Goal: Transaction & Acquisition: Purchase product/service

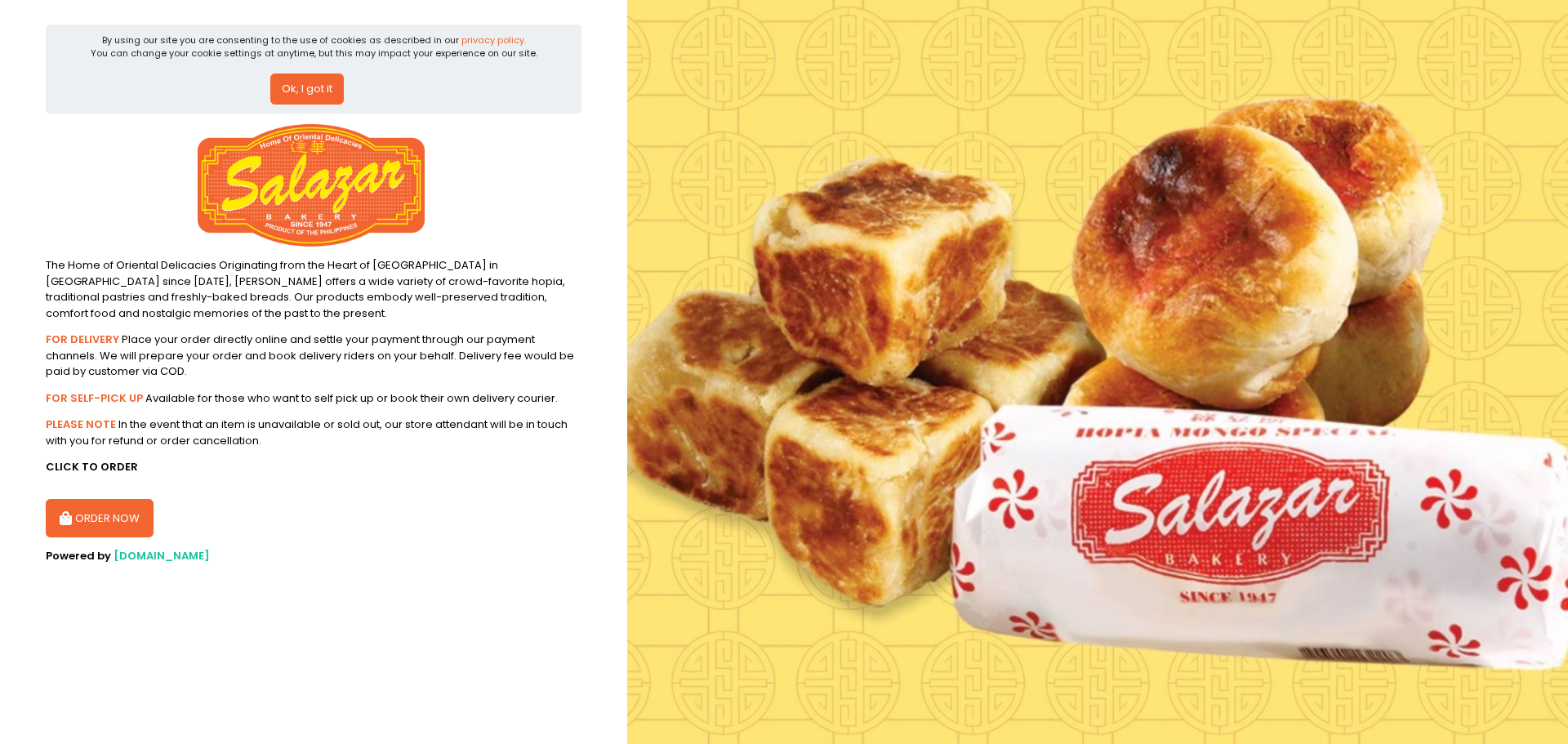
click at [113, 513] on button "ORDER NOW" at bounding box center [100, 519] width 108 height 39
click at [306, 82] on button "Ok, I got it" at bounding box center [308, 89] width 74 height 31
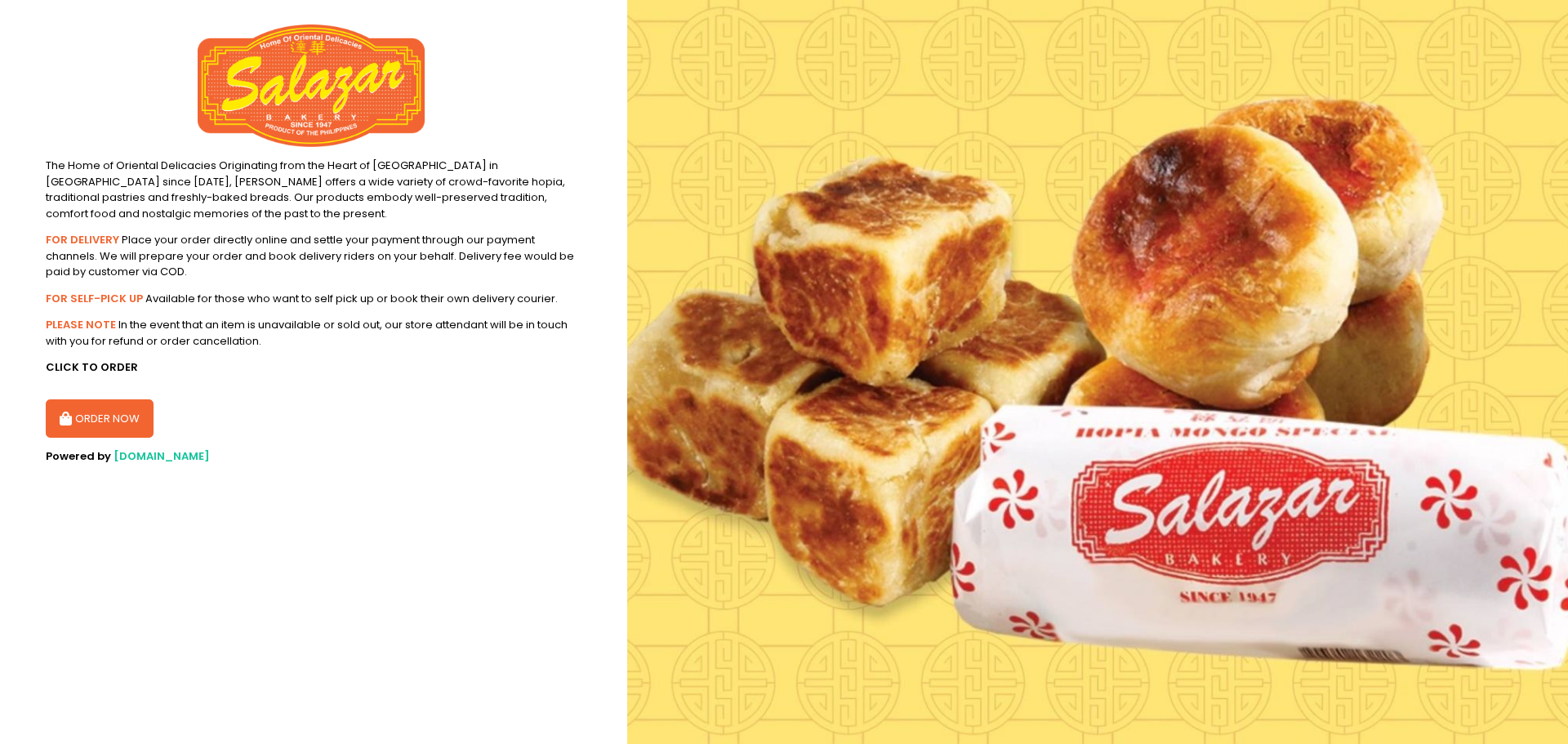
click at [123, 421] on button "ORDER NOW" at bounding box center [100, 419] width 108 height 39
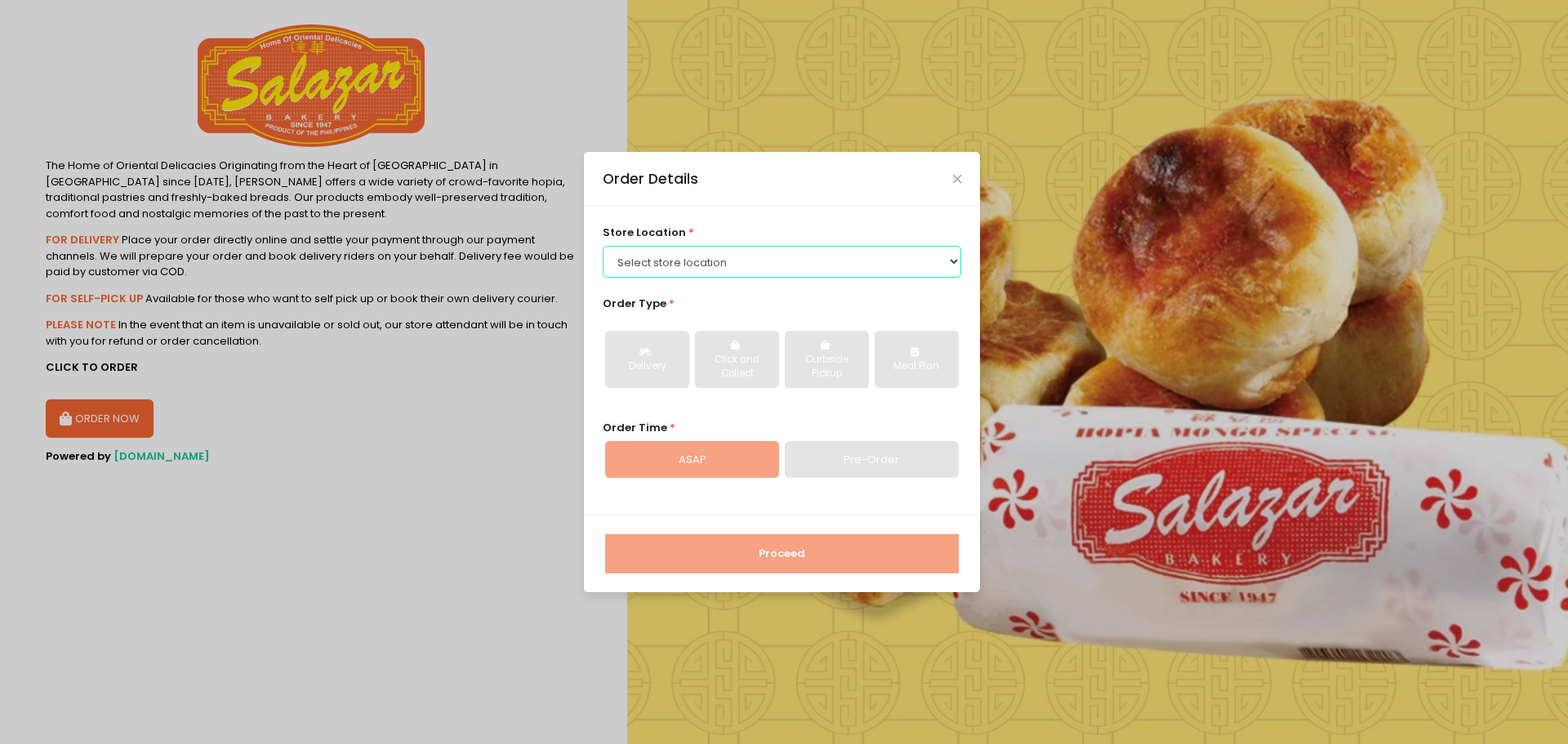
click at [642, 258] on select "Select store location [PERSON_NAME][GEOGRAPHIC_DATA] - [GEOGRAPHIC_DATA] [PERSO…" at bounding box center [782, 261] width 360 height 31
click at [602, 277] on select "Select store location [PERSON_NAME][GEOGRAPHIC_DATA] - [GEOGRAPHIC_DATA] [PERSO…" at bounding box center [782, 261] width 360 height 31
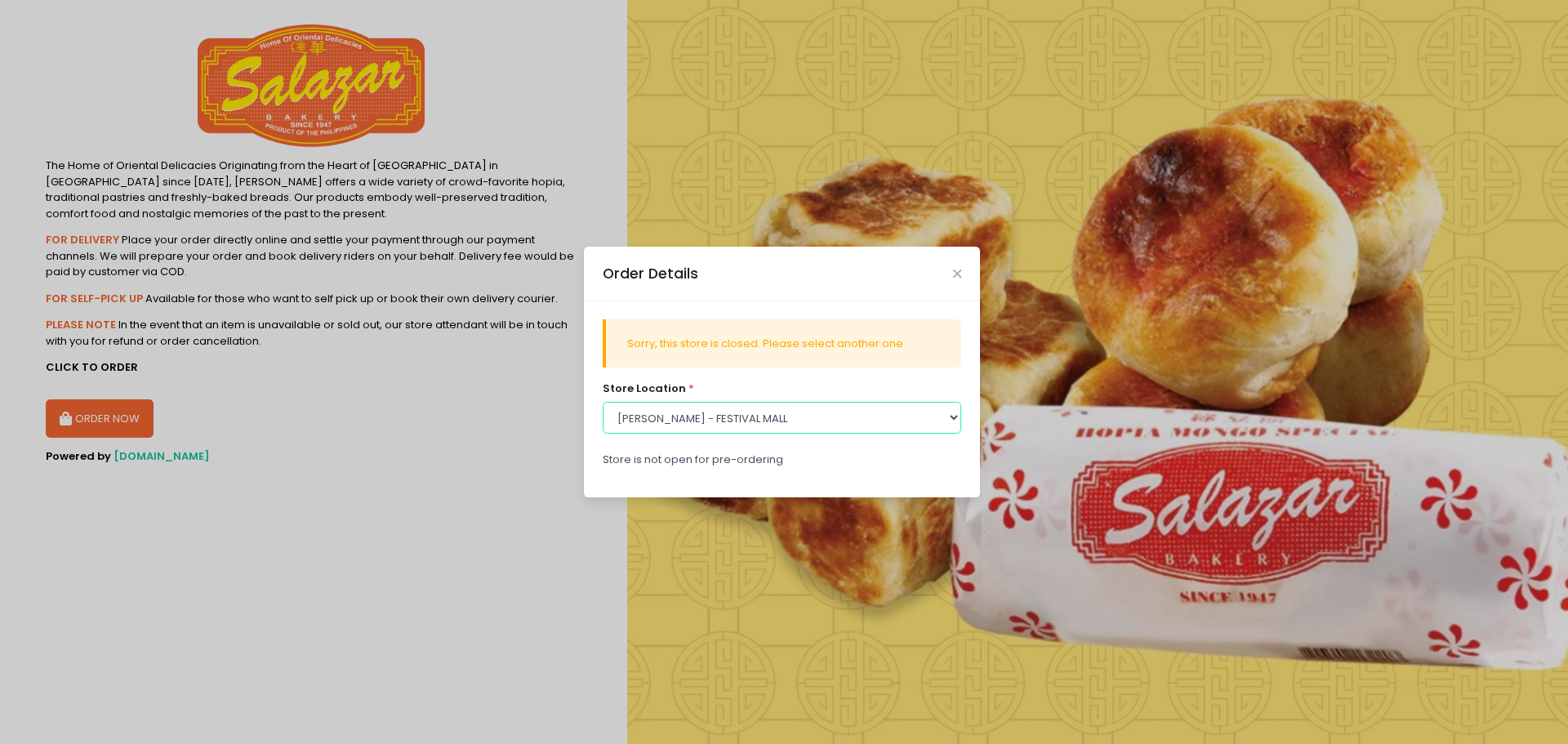
click at [705, 417] on select "Select store location [PERSON_NAME][GEOGRAPHIC_DATA] - [GEOGRAPHIC_DATA] [PERSO…" at bounding box center [782, 417] width 360 height 31
select select "614991c5c0144a0f30db12bd"
click at [602, 402] on select "Select store location [PERSON_NAME][GEOGRAPHIC_DATA] - [GEOGRAPHIC_DATA] [PERSO…" at bounding box center [782, 417] width 360 height 31
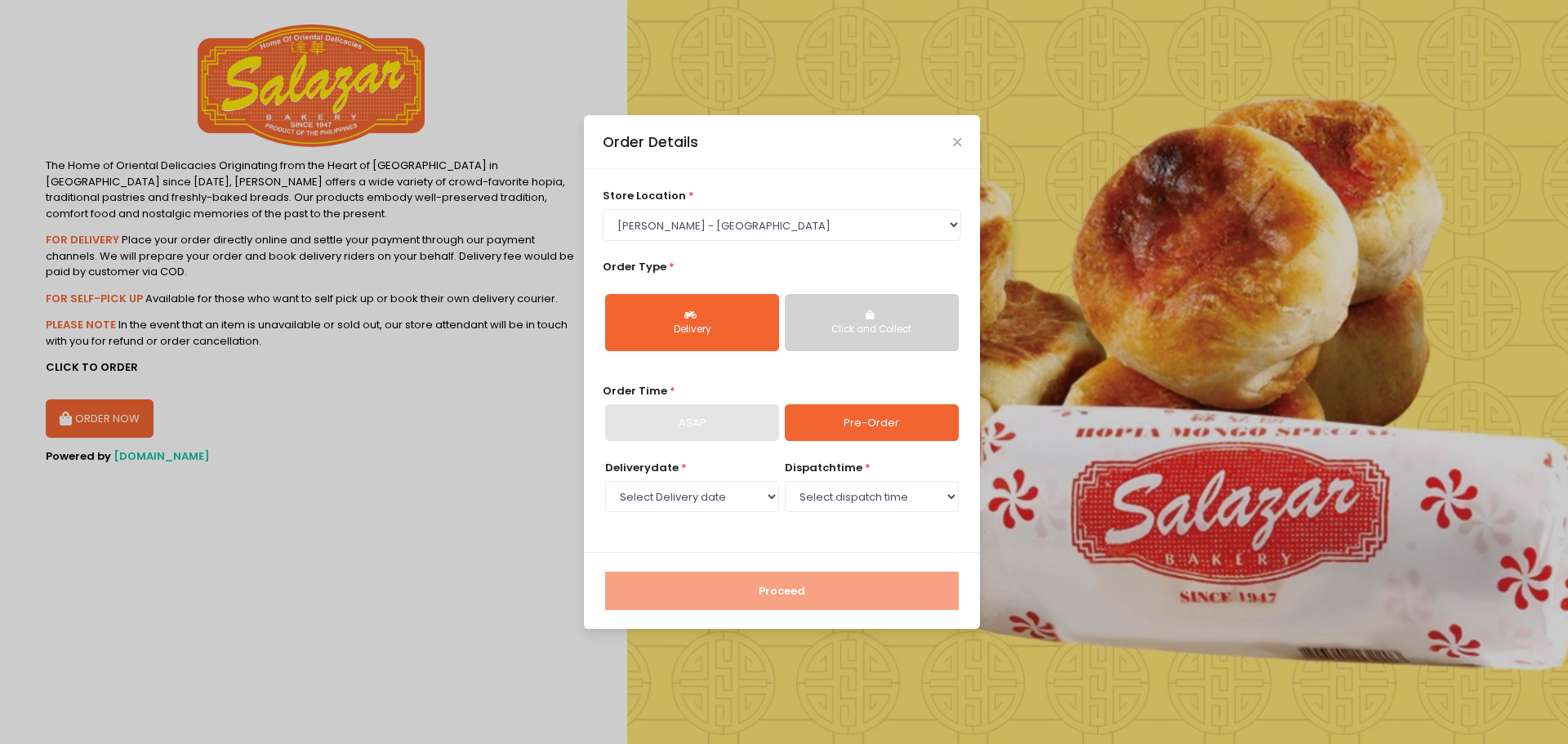
click at [857, 320] on button "Click and Collect" at bounding box center [871, 323] width 174 height 57
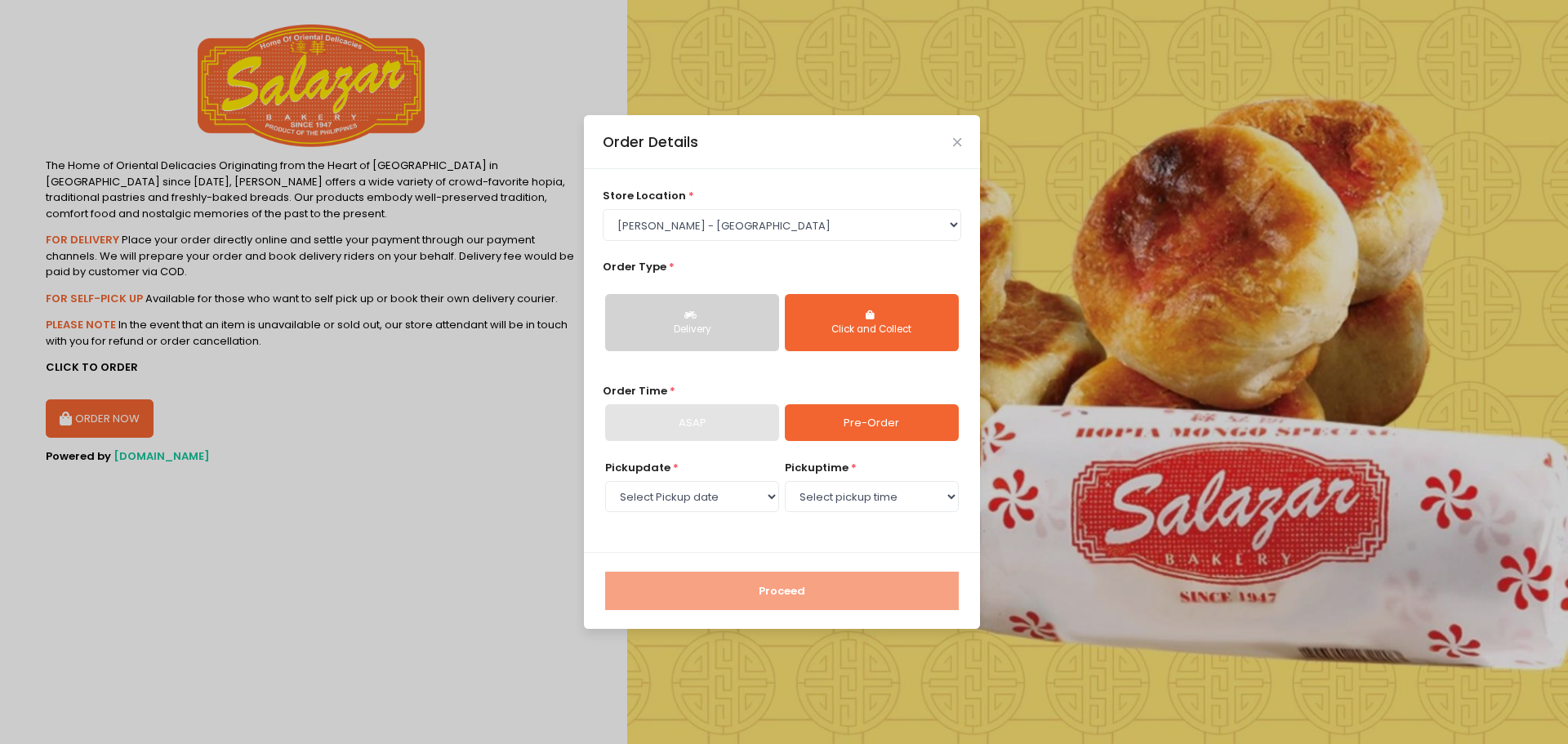
click at [715, 334] on div "Delivery" at bounding box center [692, 330] width 152 height 14
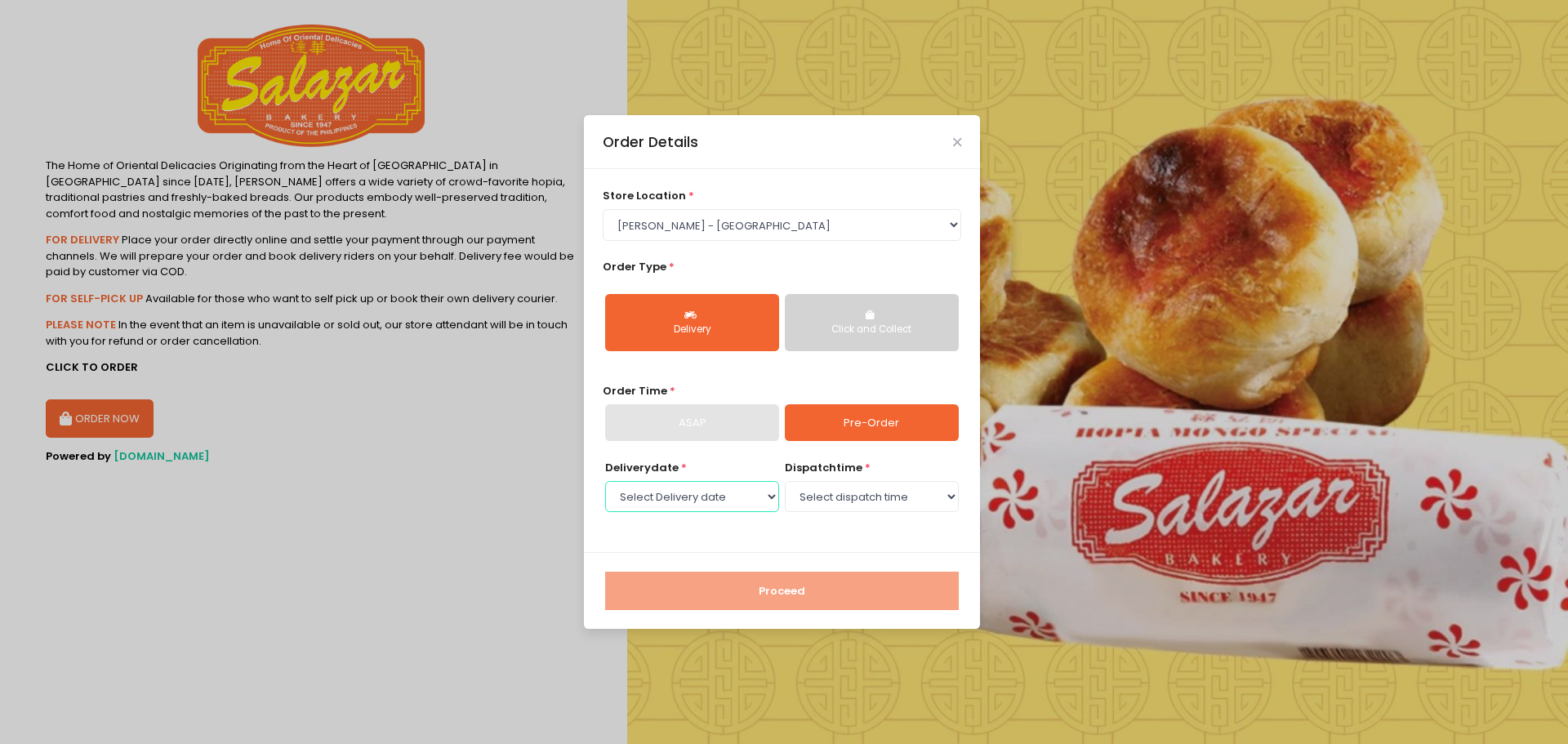
click at [742, 500] on select "Select Delivery date [DATE] [DATE]" at bounding box center [692, 497] width 174 height 31
select select "[DATE]"
click at [605, 481] on select "Select Delivery date [DATE] [DATE]" at bounding box center [692, 497] width 174 height 31
click at [852, 495] on select "Select dispatch time 10:00 AM - 10:30 AM 10:30 AM - 11:00 AM 11:00 AM - 11:30 A…" at bounding box center [871, 497] width 174 height 31
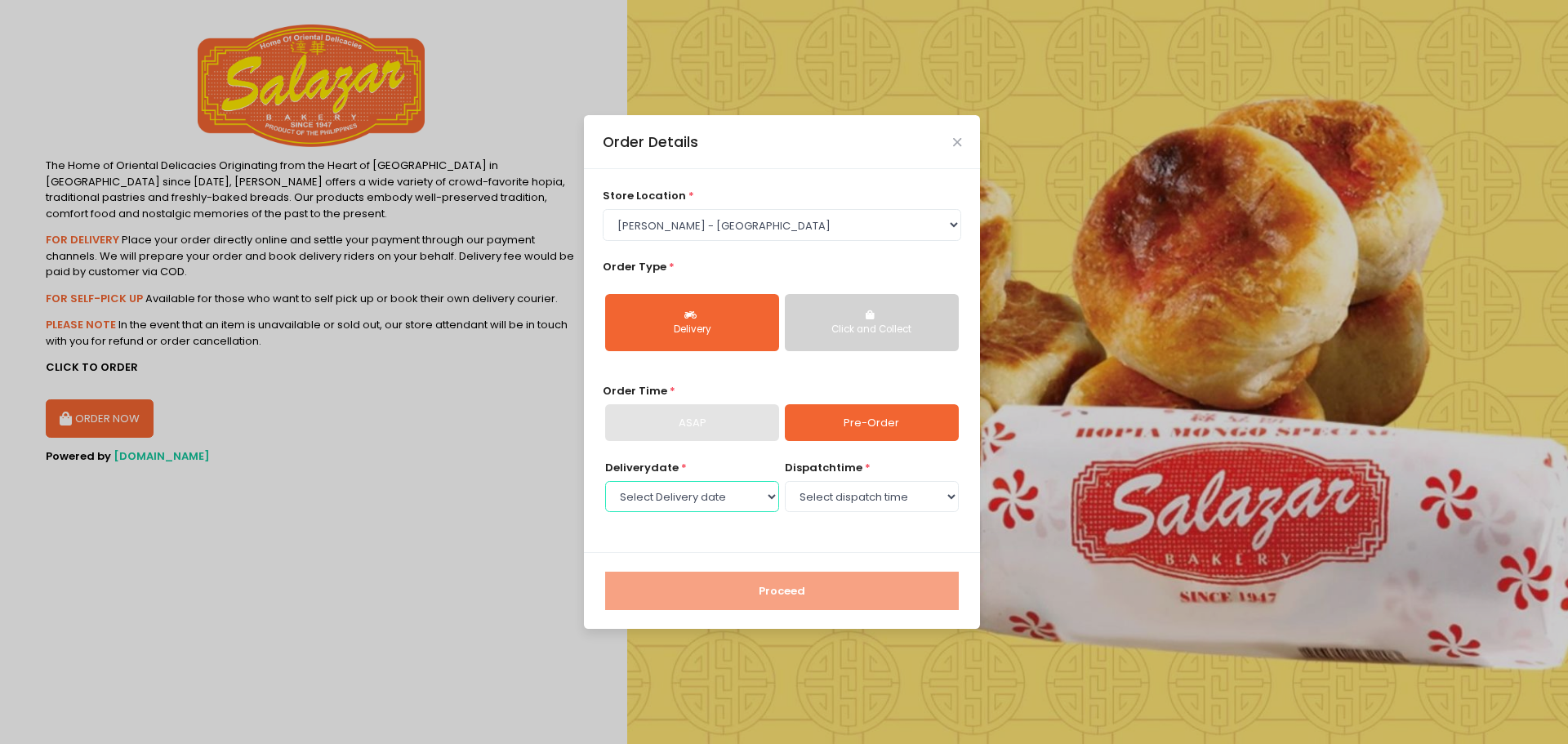
click at [732, 493] on select "Select Delivery date [DATE] [DATE]" at bounding box center [692, 497] width 174 height 31
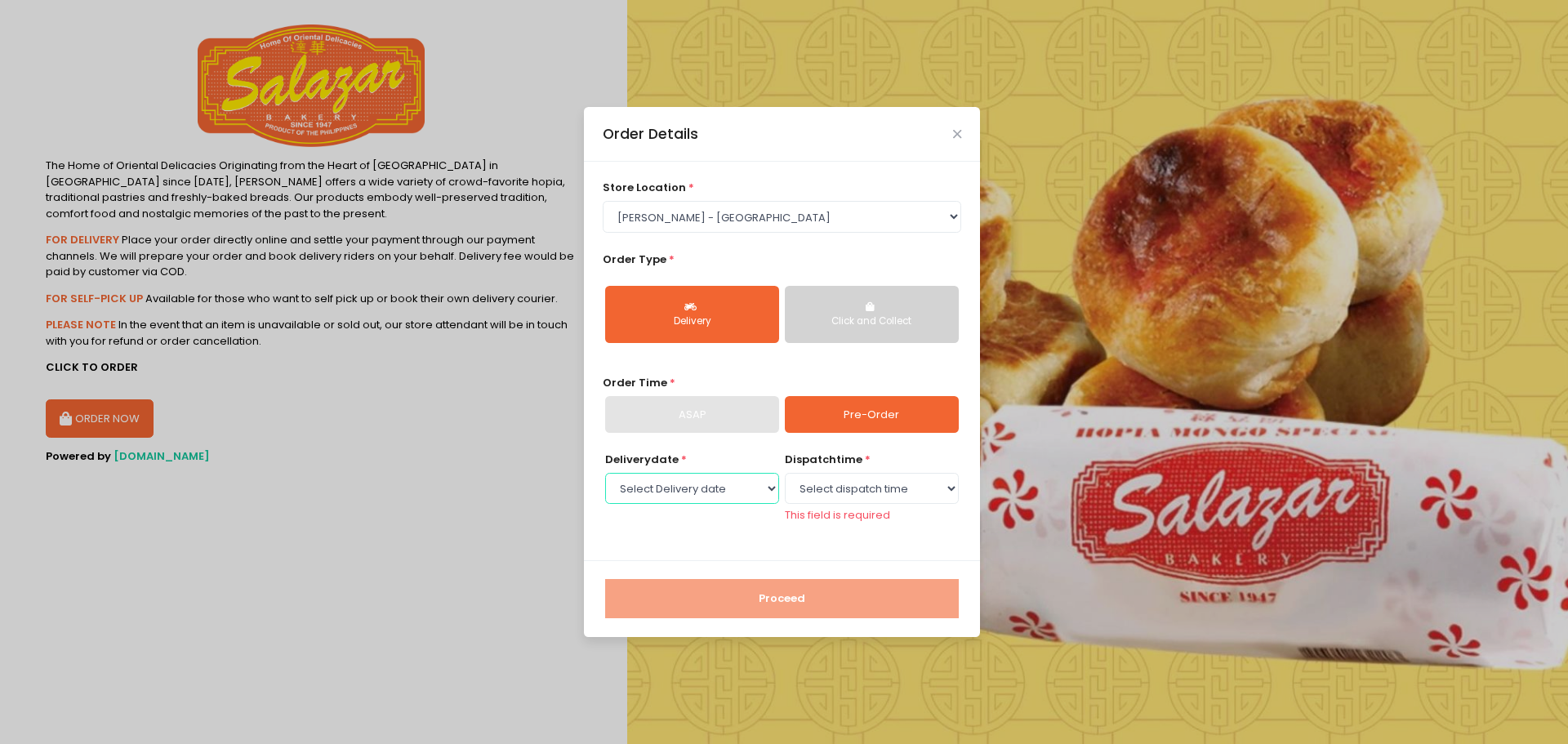
click at [732, 493] on select "Select Delivery date [DATE] [DATE]" at bounding box center [692, 488] width 174 height 31
click at [605, 472] on select "Select Delivery date [DATE] [DATE]" at bounding box center [692, 488] width 174 height 31
click at [870, 480] on select "Select dispatch time 10:00 AM - 10:30 AM 10:30 AM - 11:00 AM 11:00 AM - 11:30 A…" at bounding box center [871, 488] width 174 height 31
select select "13:00"
click at [784, 480] on select "Select dispatch time 10:00 AM - 10:30 AM 10:30 AM - 11:00 AM 11:00 AM - 11:30 A…" at bounding box center [871, 488] width 174 height 31
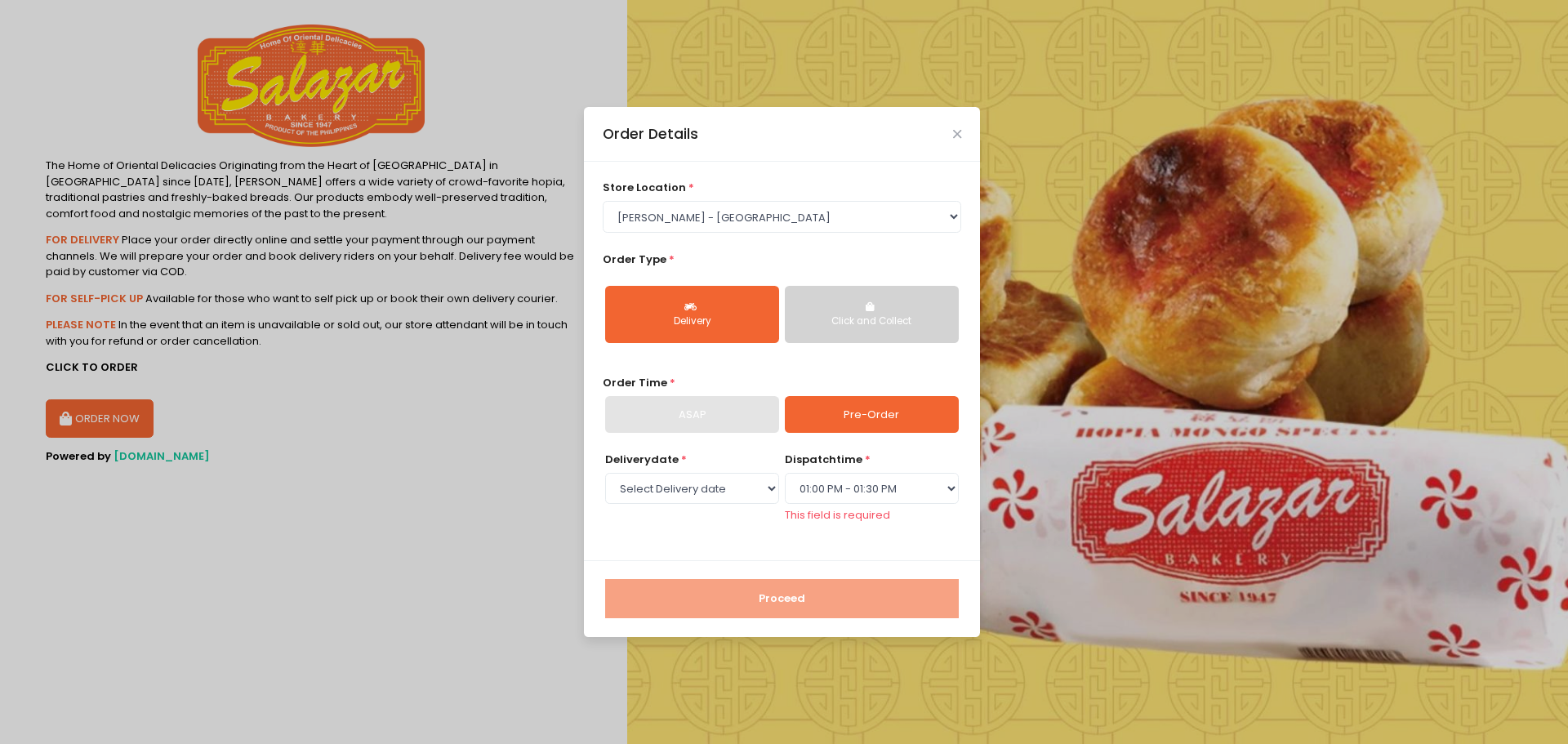
drag, startPoint x: 870, startPoint y: 476, endPoint x: 857, endPoint y: 184, distance: 292.3
click at [857, 184] on div "store location * Select store location [PERSON_NAME] Bakery - [GEOGRAPHIC_DATA]…" at bounding box center [782, 360] width 396 height 399
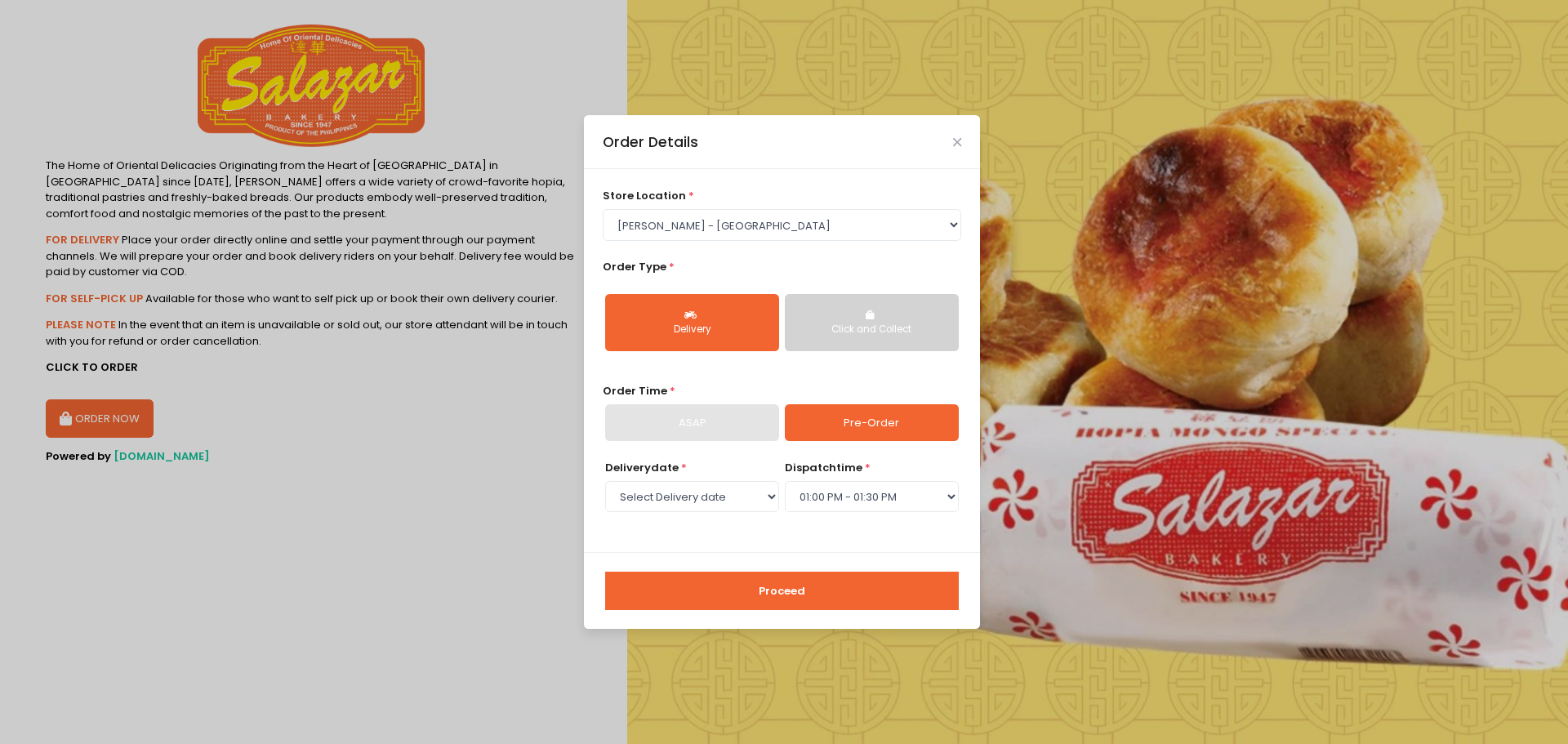
click at [784, 586] on button "Proceed" at bounding box center [782, 592] width 353 height 39
